Goal: Information Seeking & Learning: Learn about a topic

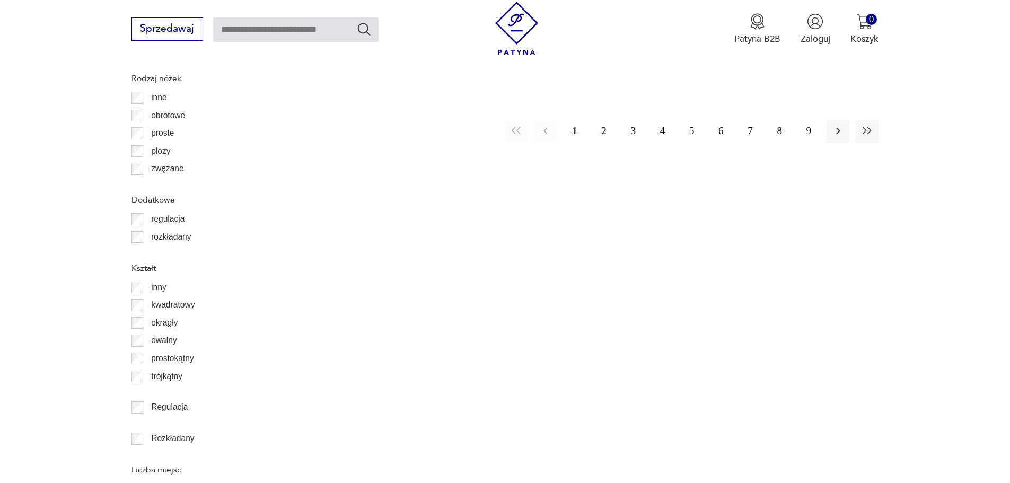
scroll to position [1466, 0]
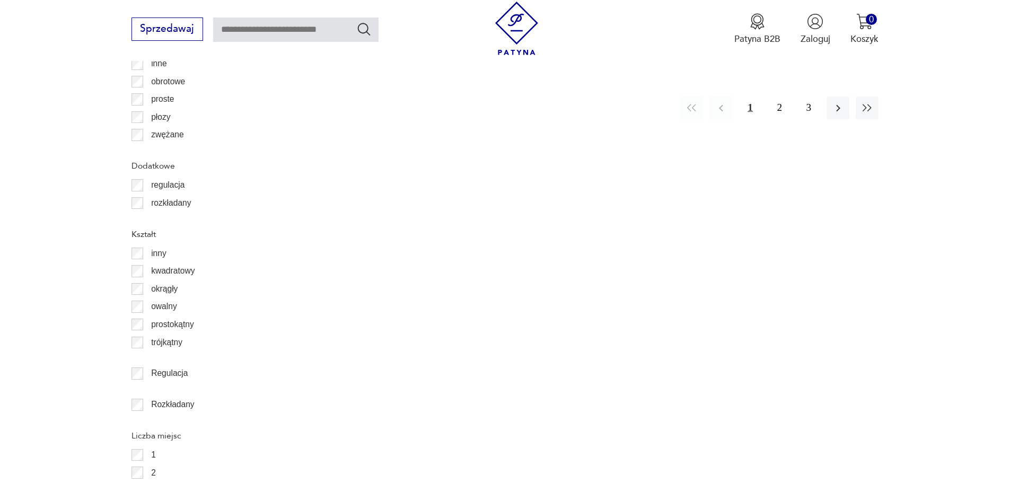
scroll to position [1579, 0]
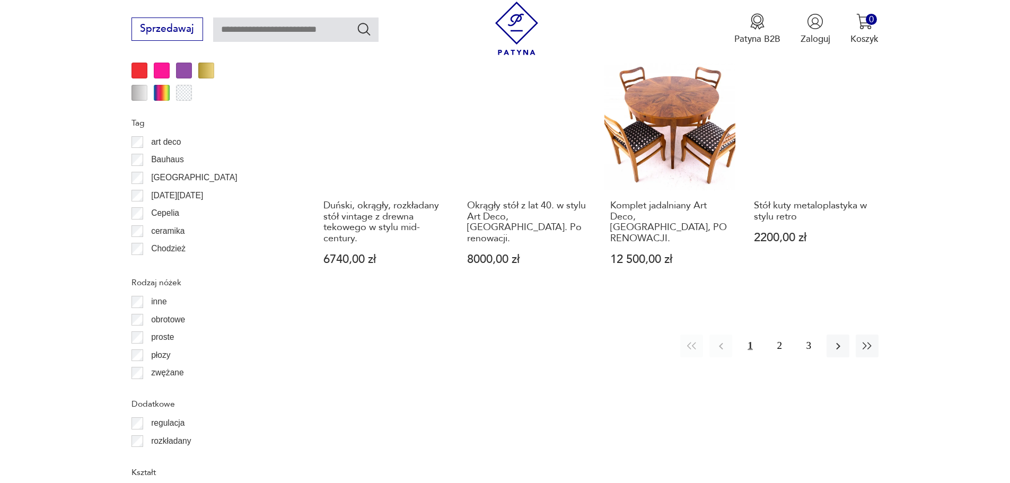
scroll to position [1366, 0]
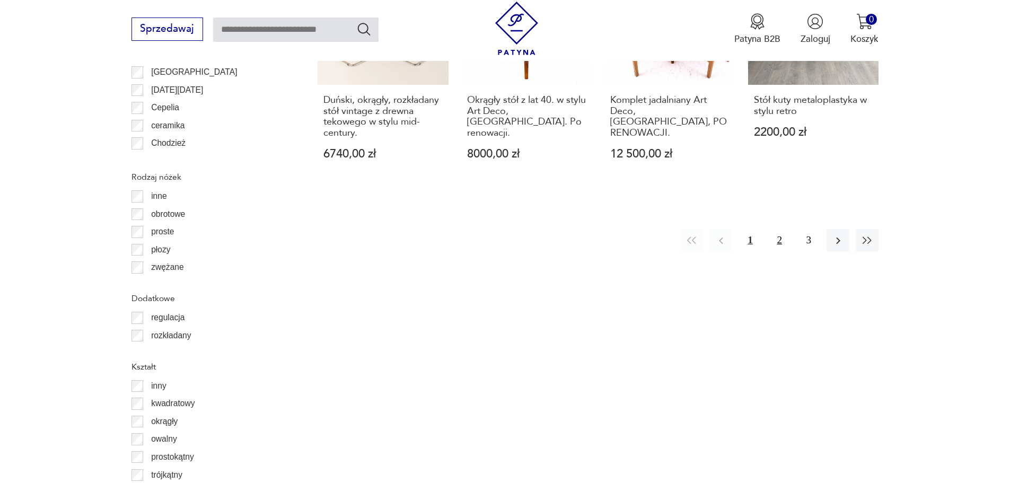
click at [782, 229] on button "2" at bounding box center [779, 240] width 23 height 23
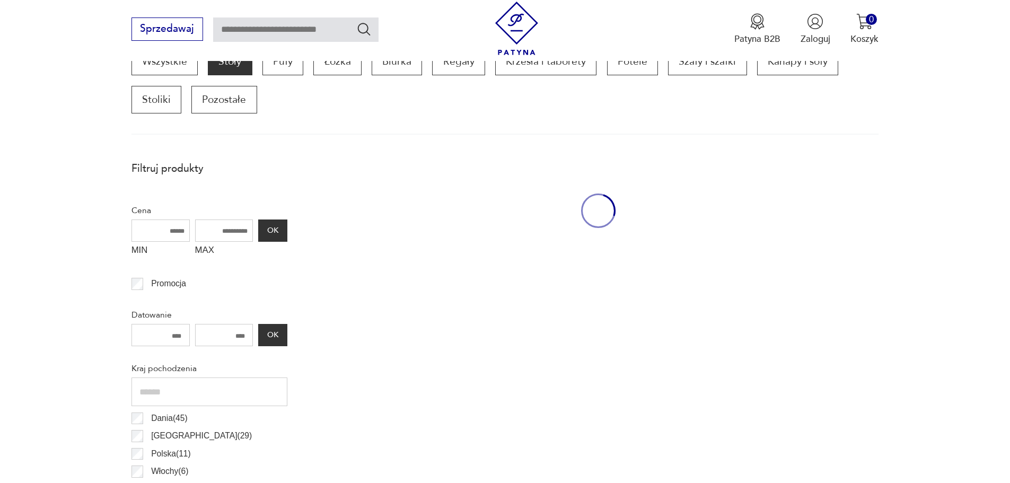
scroll to position [359, 0]
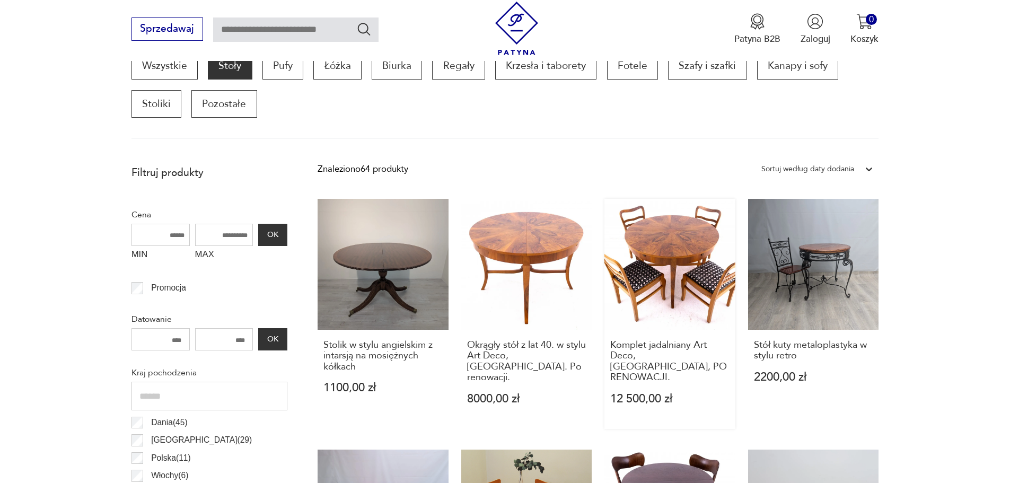
click at [677, 259] on link "Komplet jadalniany Art Deco, [GEOGRAPHIC_DATA], PO RENOWACJI. 12 500,00 zł" at bounding box center [669, 314] width 131 height 230
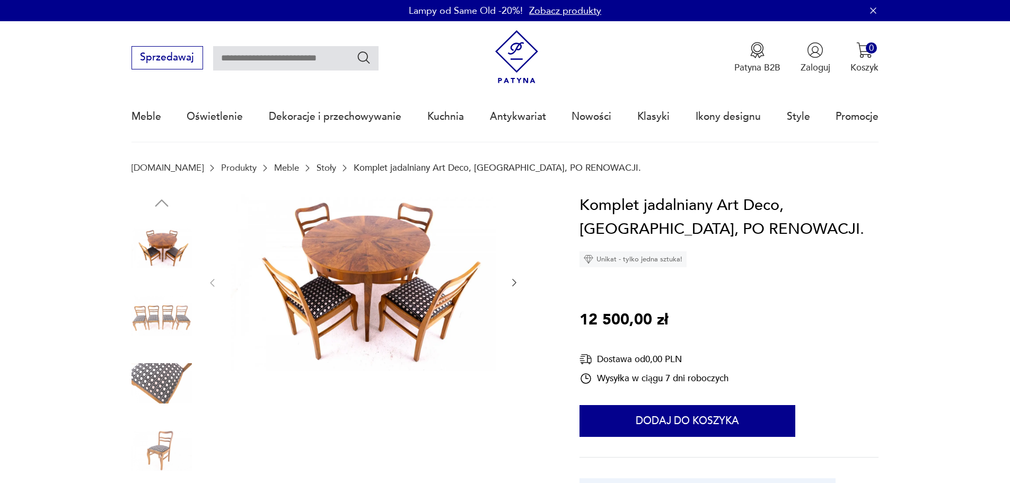
click at [511, 282] on icon "button" at bounding box center [514, 282] width 11 height 11
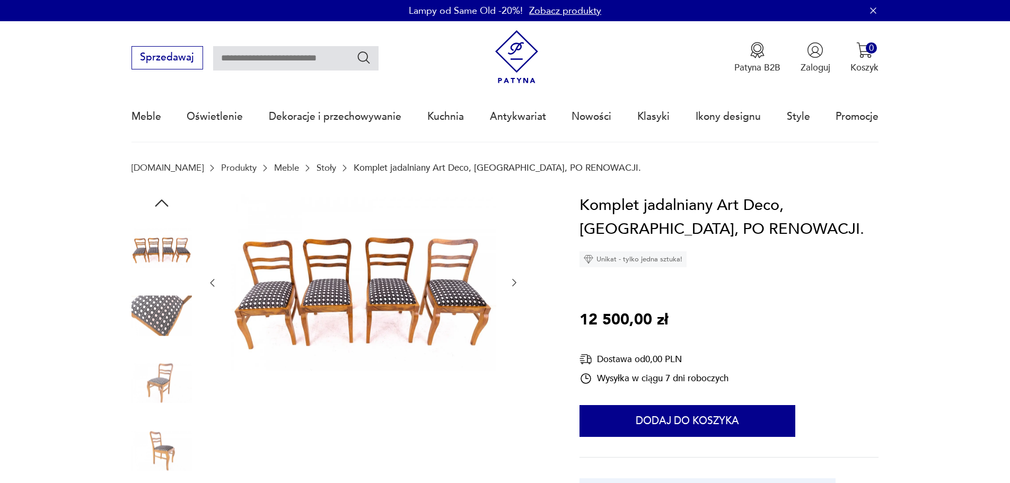
click at [511, 282] on icon "button" at bounding box center [514, 282] width 11 height 11
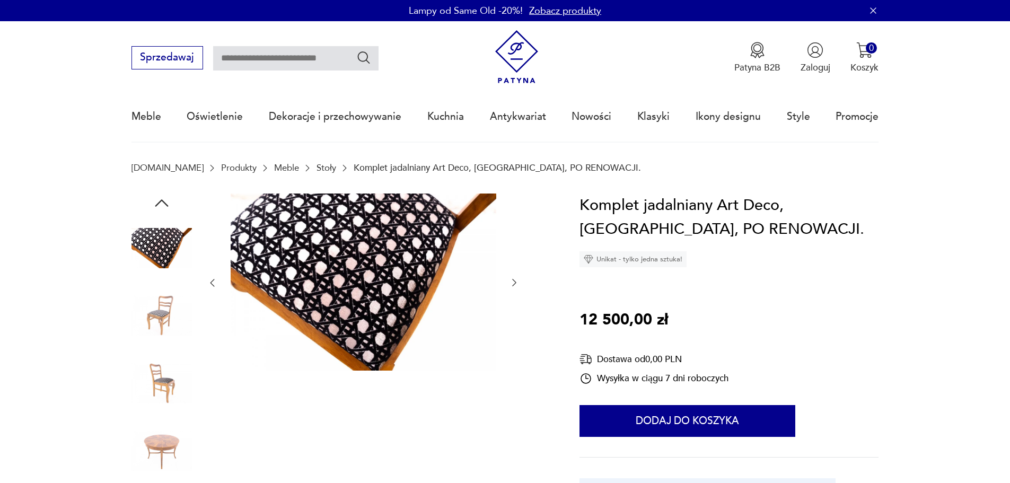
click at [511, 282] on icon "button" at bounding box center [514, 282] width 11 height 11
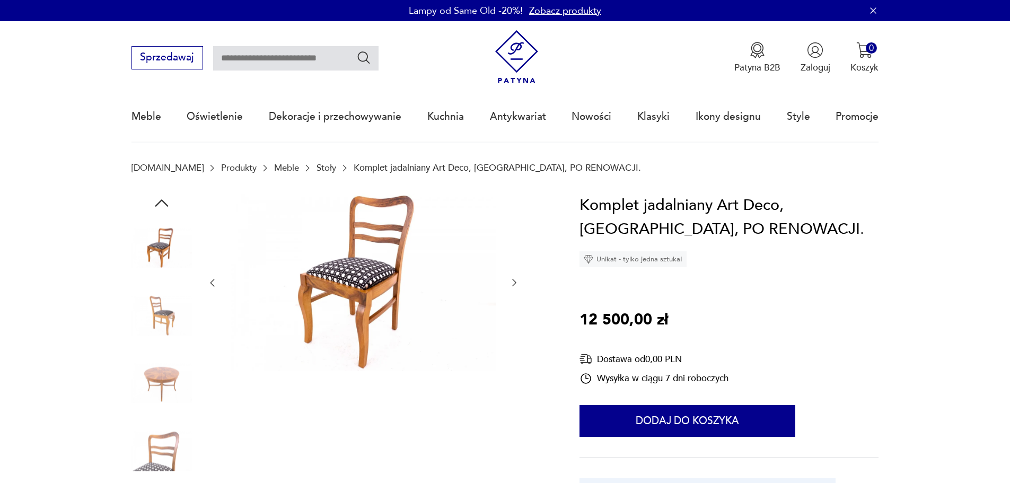
click at [511, 282] on icon "button" at bounding box center [514, 282] width 11 height 11
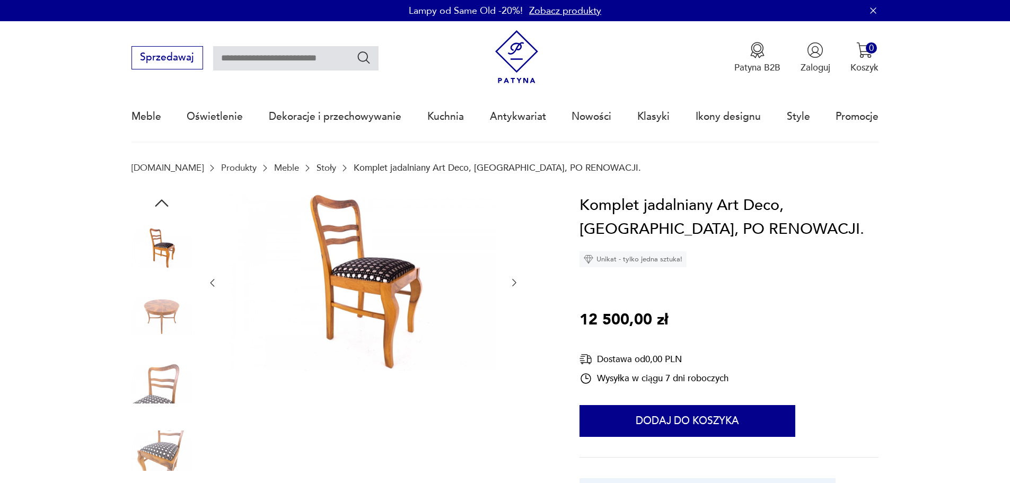
click at [511, 282] on icon "button" at bounding box center [514, 282] width 11 height 11
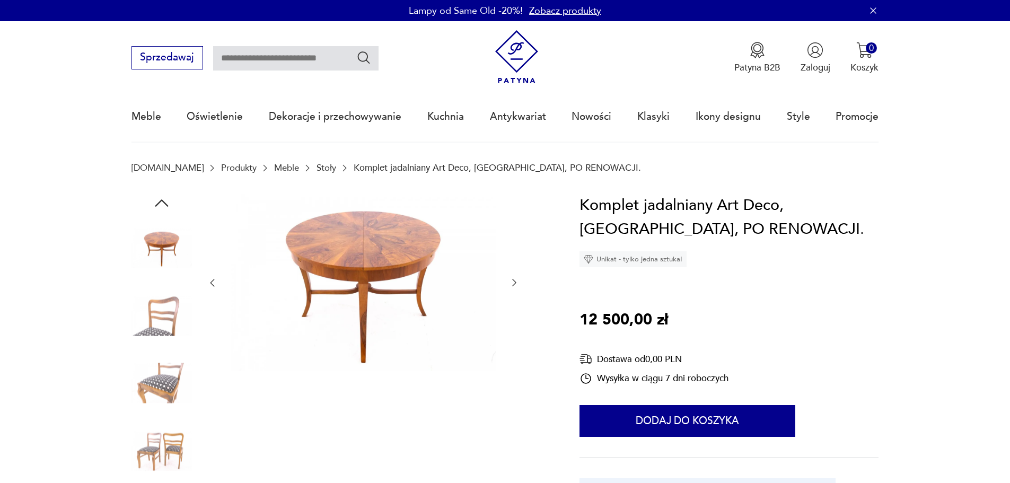
click at [511, 282] on icon "button" at bounding box center [514, 282] width 11 height 11
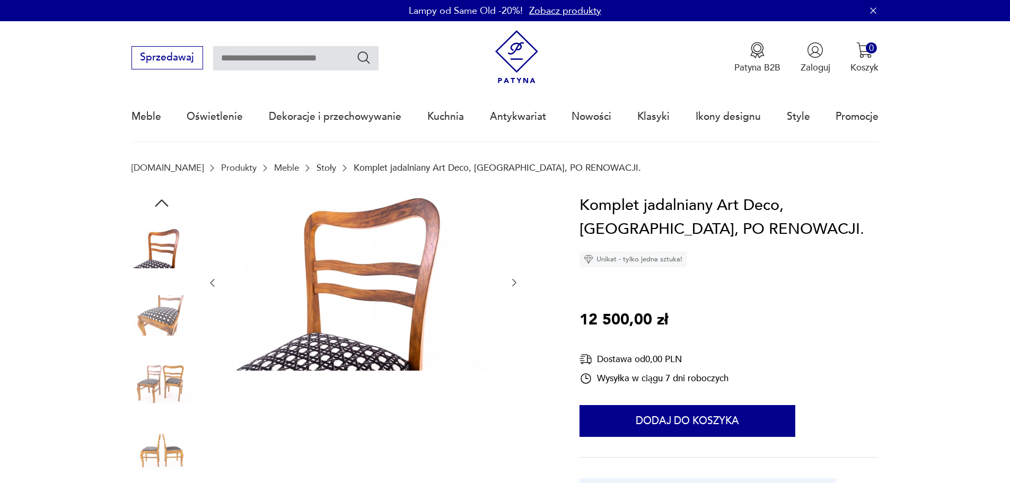
click at [511, 282] on icon "button" at bounding box center [514, 282] width 11 height 11
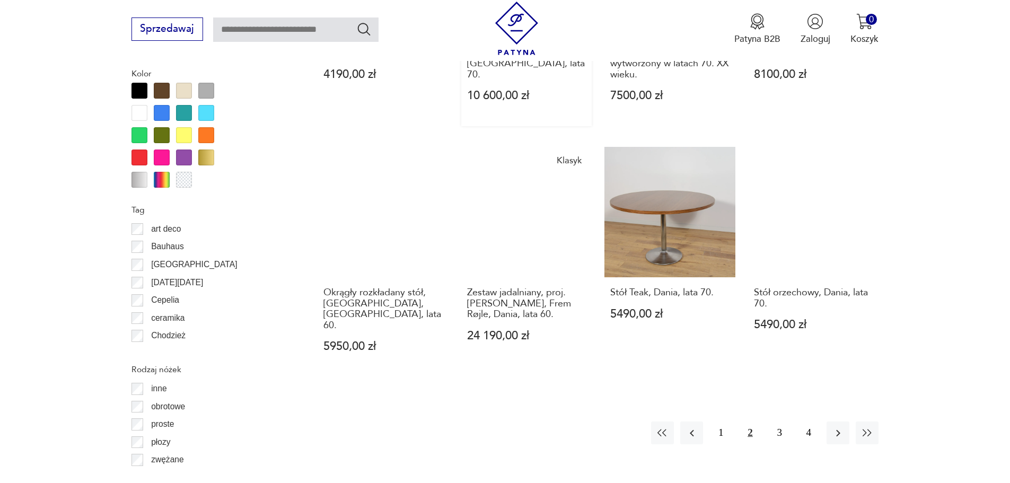
scroll to position [1207, 0]
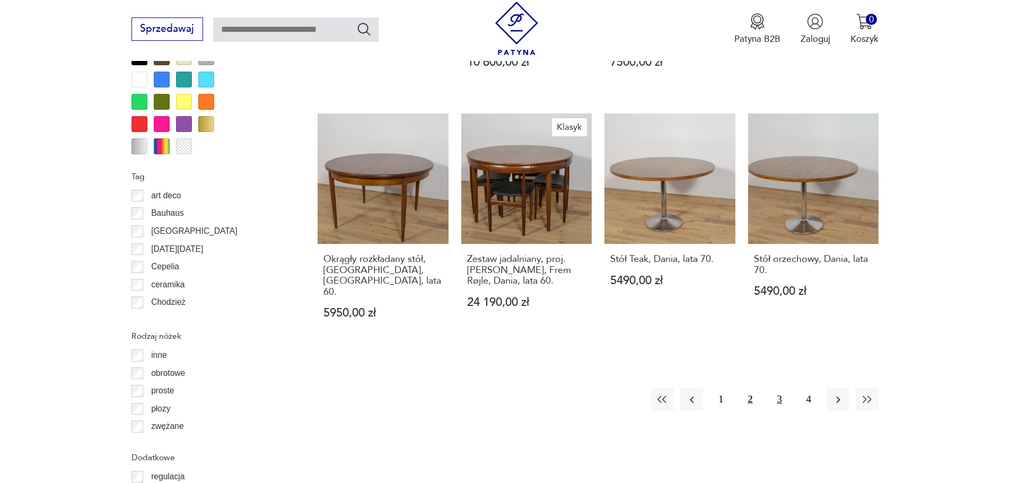
click at [775, 388] on button "3" at bounding box center [779, 399] width 23 height 23
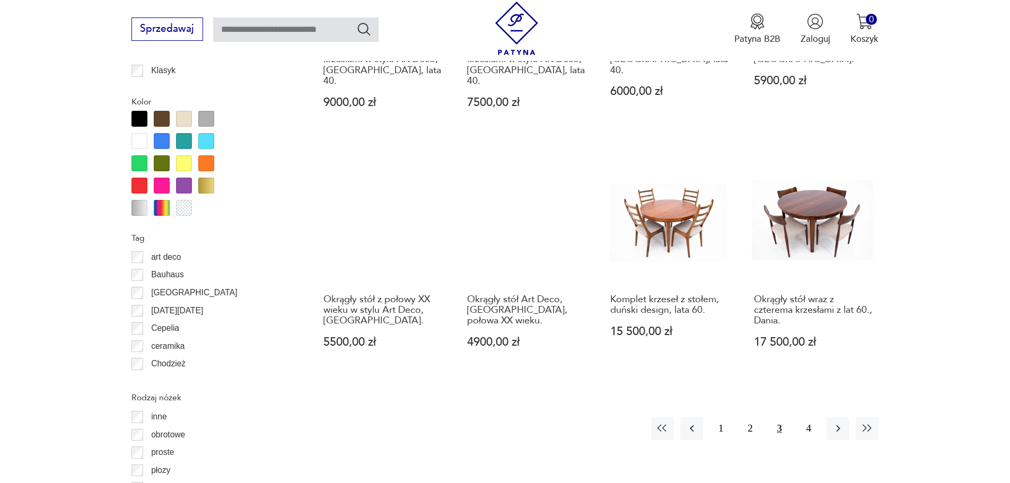
scroll to position [1260, 0]
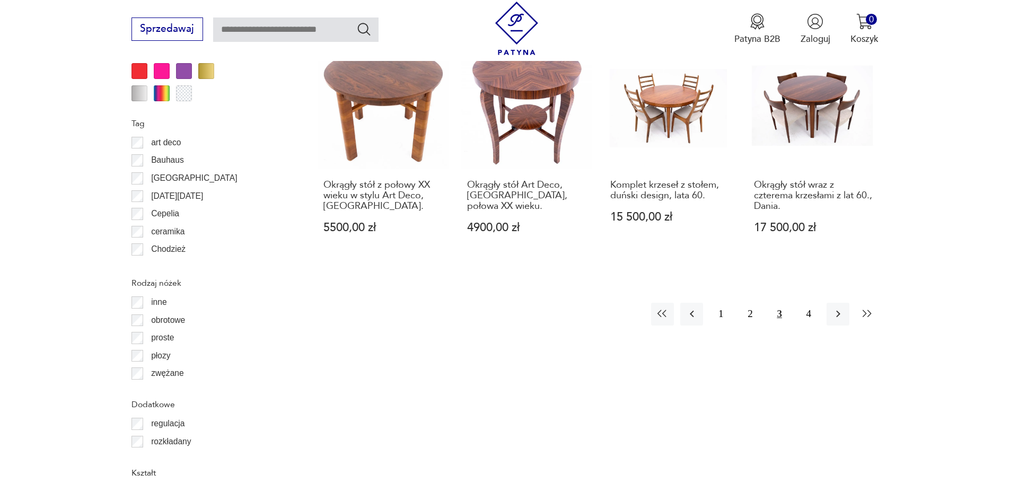
click at [875, 312] on button "button" at bounding box center [867, 314] width 23 height 23
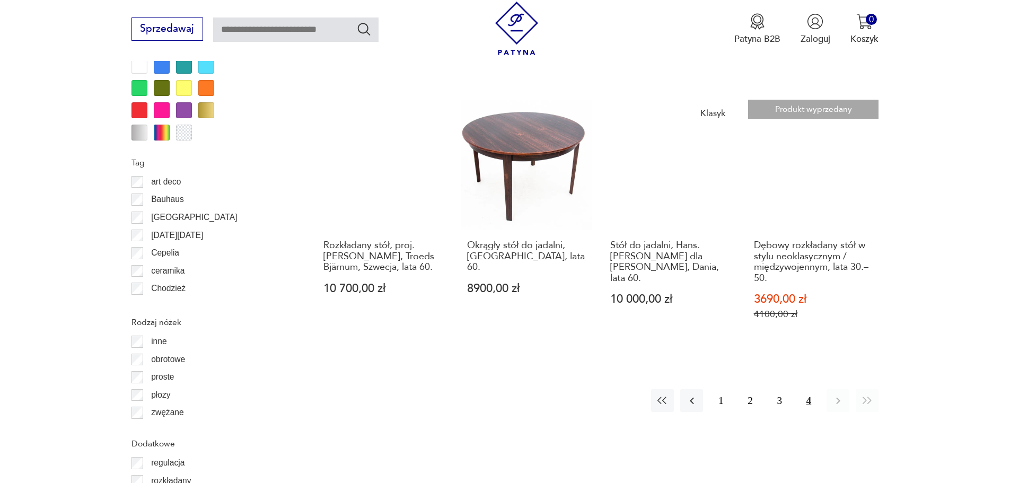
scroll to position [1260, 0]
